Goal: Find specific page/section: Find specific page/section

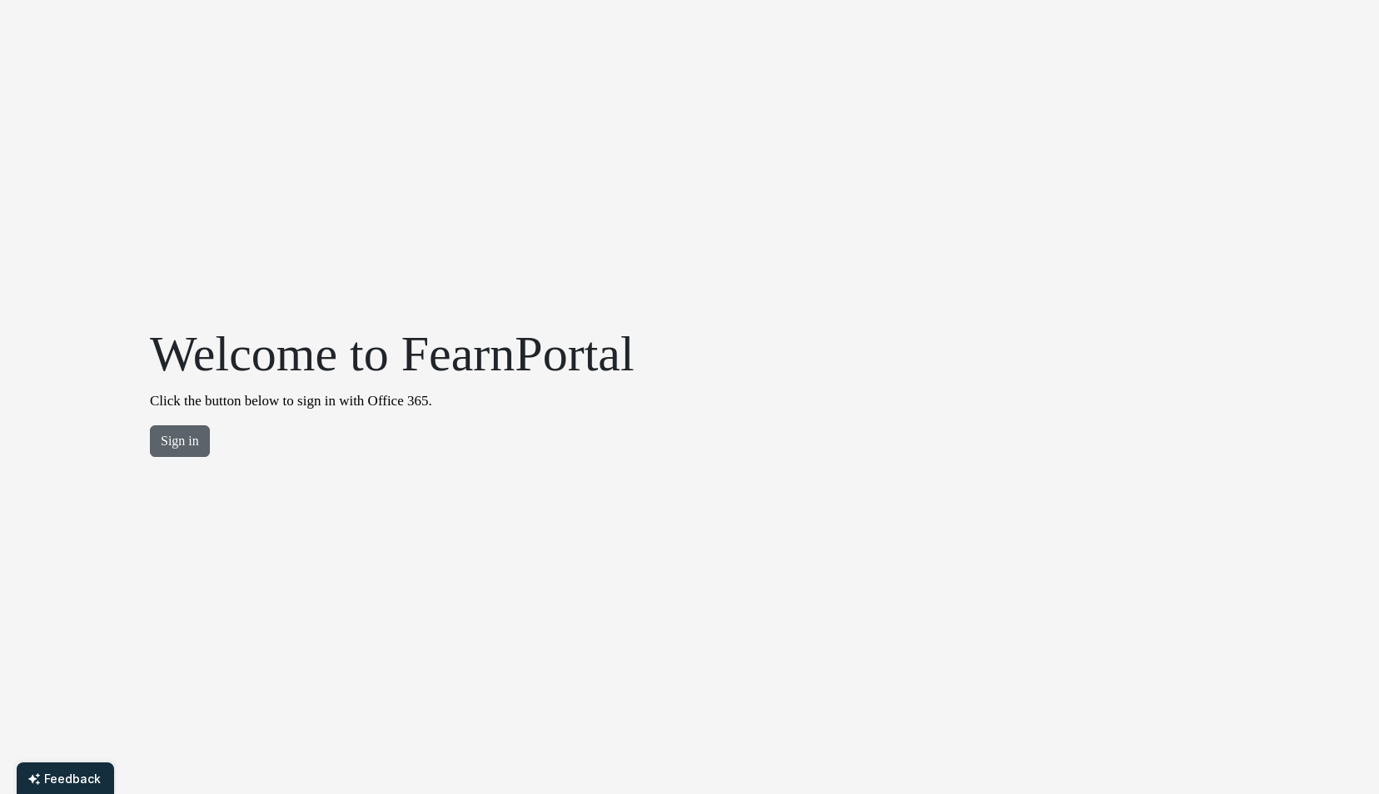
click at [181, 440] on button "Sign in" at bounding box center [180, 442] width 60 height 32
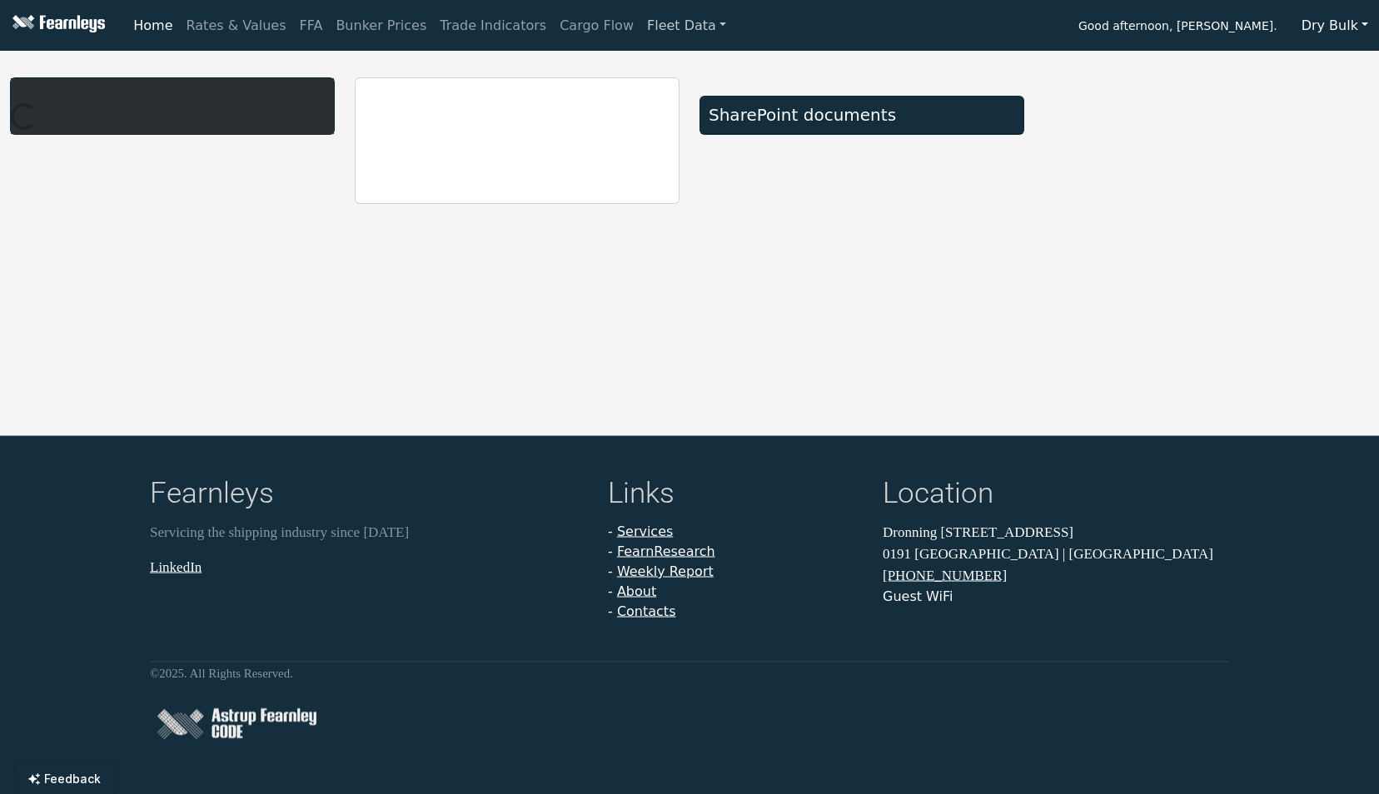
click at [655, 32] on link "Fleet Data" at bounding box center [686, 25] width 92 height 33
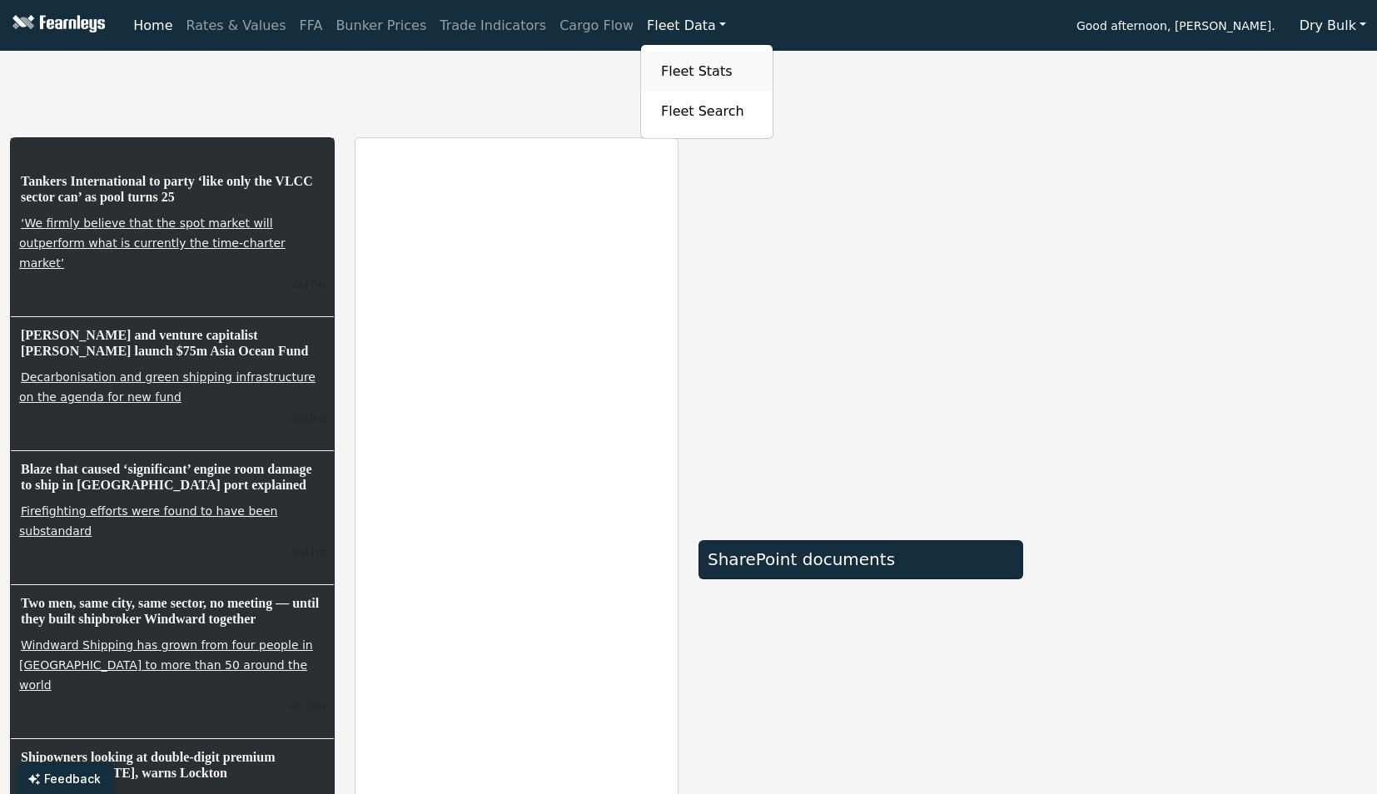
click at [655, 78] on link "Fleet Stats" at bounding box center [707, 71] width 105 height 33
